Goal: Information Seeking & Learning: Learn about a topic

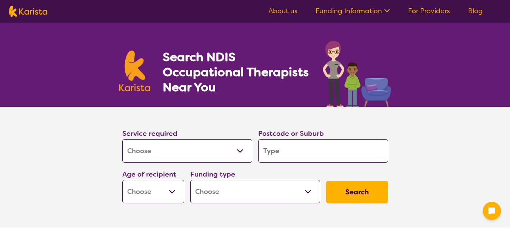
select select "[MEDICAL_DATA]"
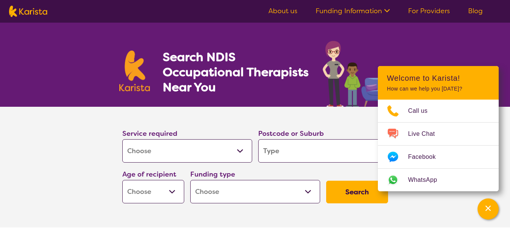
click at [300, 145] on input "search" at bounding box center [323, 150] width 130 height 23
type input "4"
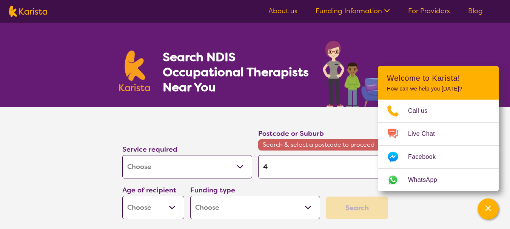
type input "41"
type input "410"
type input "4109"
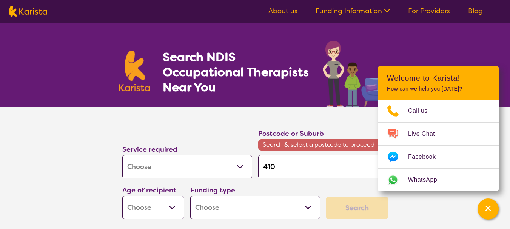
type input "4109"
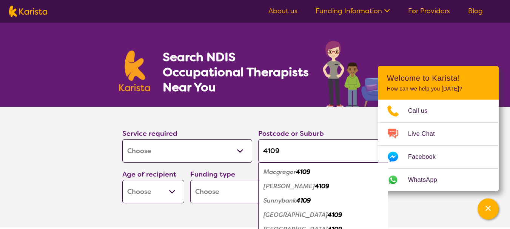
type input "4109"
click at [307, 214] on em "[GEOGRAPHIC_DATA]" at bounding box center [295, 215] width 64 height 8
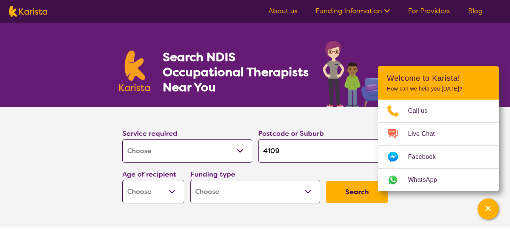
click at [168, 193] on select "Early Childhood - 0 to 9 Child - 10 to 11 Adolescent - 12 to 17 Adult - 18 to 6…" at bounding box center [153, 191] width 62 height 23
select select "AD"
click at [122, 180] on select "Early Childhood - 0 to 9 Child - 10 to 11 Adolescent - 12 to 17 Adult - 18 to 6…" at bounding box center [153, 191] width 62 height 23
select select "AD"
click at [213, 190] on select "Home Care Package (HCP) National Disability Insurance Scheme (NDIS) I don't know" at bounding box center [255, 191] width 130 height 23
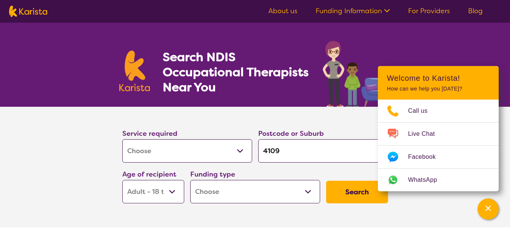
select select "NDIS"
click at [190, 180] on select "Home Care Package (HCP) National Disability Insurance Scheme (NDIS) I don't know" at bounding box center [255, 191] width 130 height 23
select select "NDIS"
click at [349, 197] on button "Search" at bounding box center [357, 192] width 62 height 23
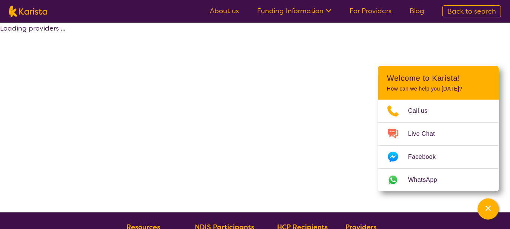
select select "by_score"
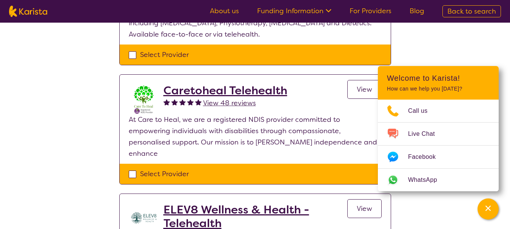
scroll to position [181, 0]
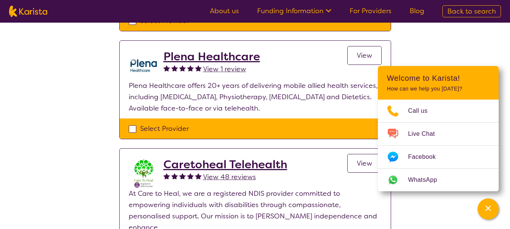
click at [285, 11] on link "Funding Information" at bounding box center [294, 10] width 74 height 9
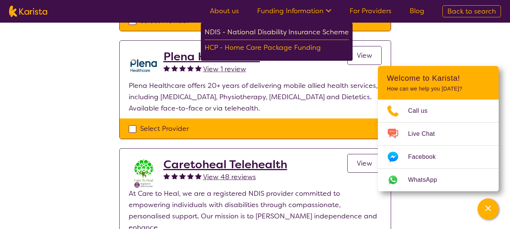
click at [275, 28] on div "NDIS - National Disability Insurance Scheme" at bounding box center [276, 33] width 144 height 14
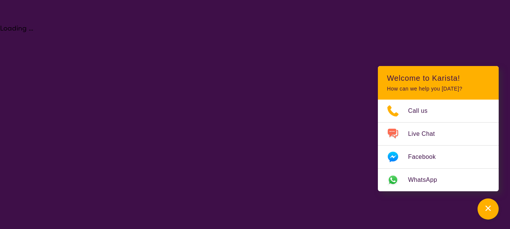
select select "[MEDICAL_DATA]"
select select "AD"
select select "NDIS"
select select "[MEDICAL_DATA]"
select select "AD"
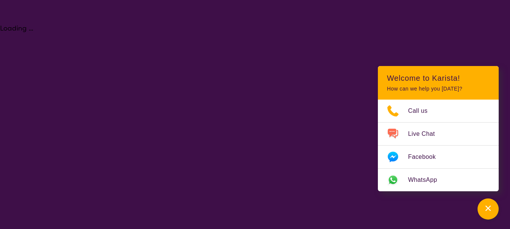
select select "NDIS"
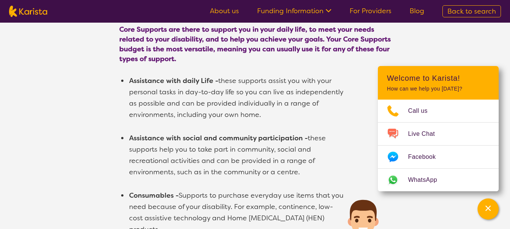
scroll to position [498, 0]
